Goal: Information Seeking & Learning: Learn about a topic

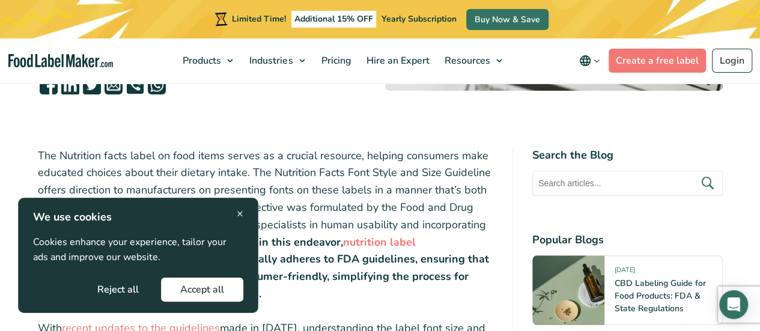
scroll to position [541, 0]
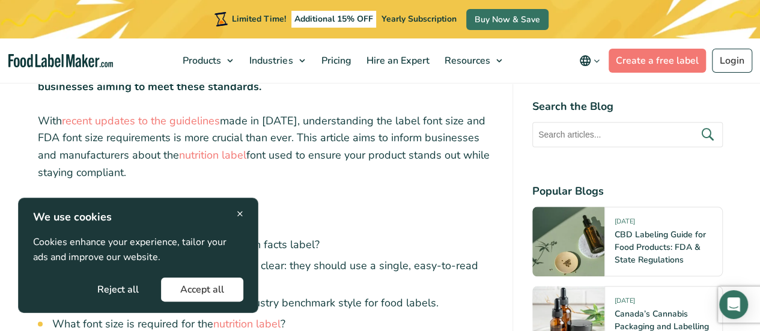
click at [205, 282] on button "Accept all" at bounding box center [202, 290] width 82 height 24
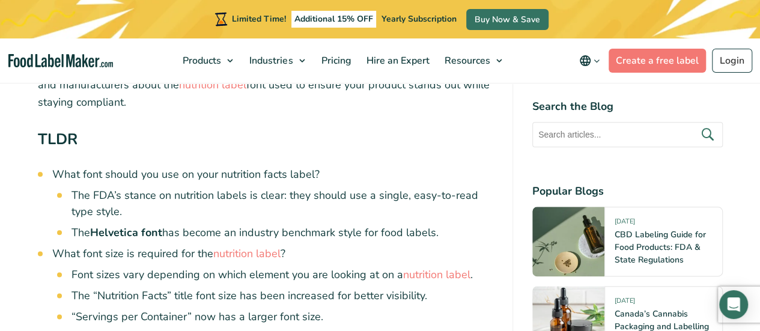
scroll to position [721, 0]
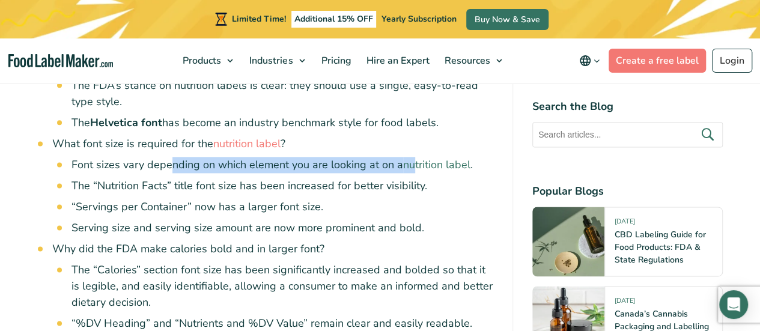
drag, startPoint x: 172, startPoint y: 164, endPoint x: 411, endPoint y: 164, distance: 238.5
click at [411, 164] on li "Font sizes vary depending on which element you are looking at on a nutrition la…" at bounding box center [282, 165] width 422 height 16
click at [369, 174] on ul "Font sizes vary depending on which element you are looking at on a nutrition la…" at bounding box center [282, 196] width 422 height 79
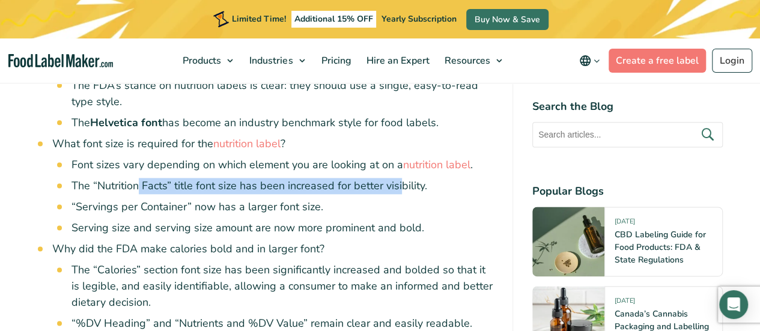
drag, startPoint x: 138, startPoint y: 181, endPoint x: 401, endPoint y: 184, distance: 262.6
click at [401, 184] on li "The “Nutrition Facts” title font size has been increased for better visibility." at bounding box center [282, 186] width 422 height 16
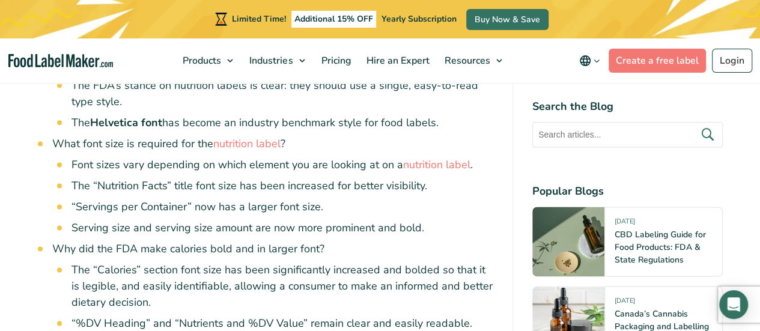
click at [287, 207] on li "“Servings per Container” now has a larger font size." at bounding box center [282, 207] width 422 height 16
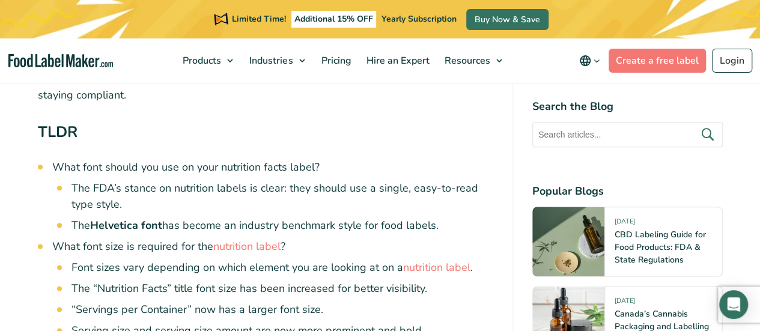
scroll to position [601, 0]
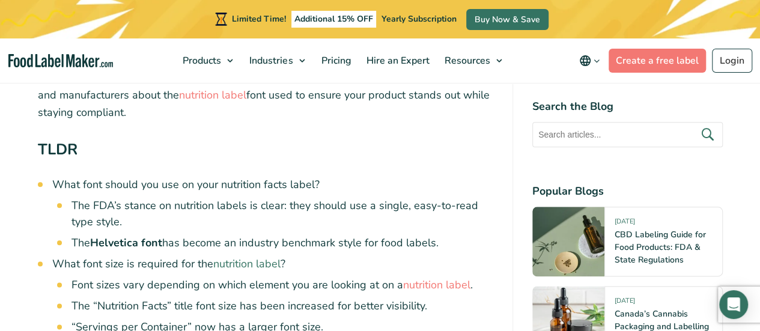
click at [240, 263] on link "nutrition label" at bounding box center [246, 264] width 67 height 14
